Goal: Navigation & Orientation: Find specific page/section

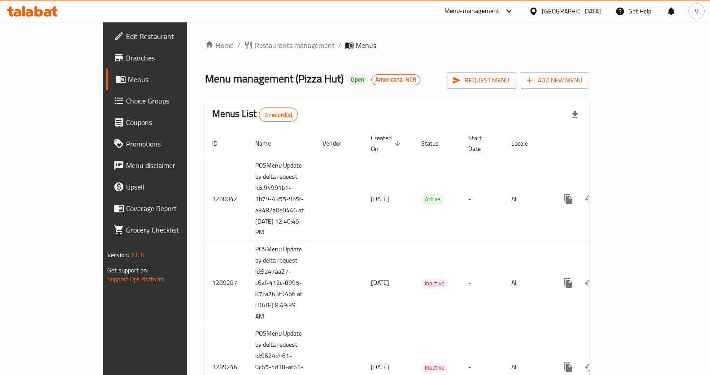
click at [34, 8] on icon at bounding box center [32, 11] width 51 height 11
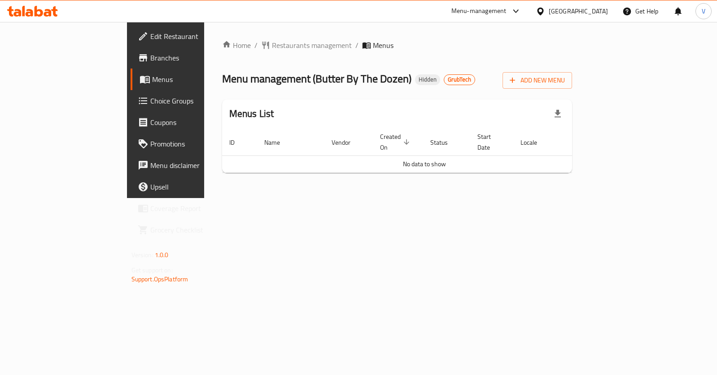
click at [236, 198] on div "Home / Restaurants management / Menus Menu management ( Butter By The Dozen ) H…" at bounding box center [397, 110] width 386 height 176
click at [150, 52] on span "Branches" at bounding box center [194, 57] width 89 height 11
